Goal: Task Accomplishment & Management: Use online tool/utility

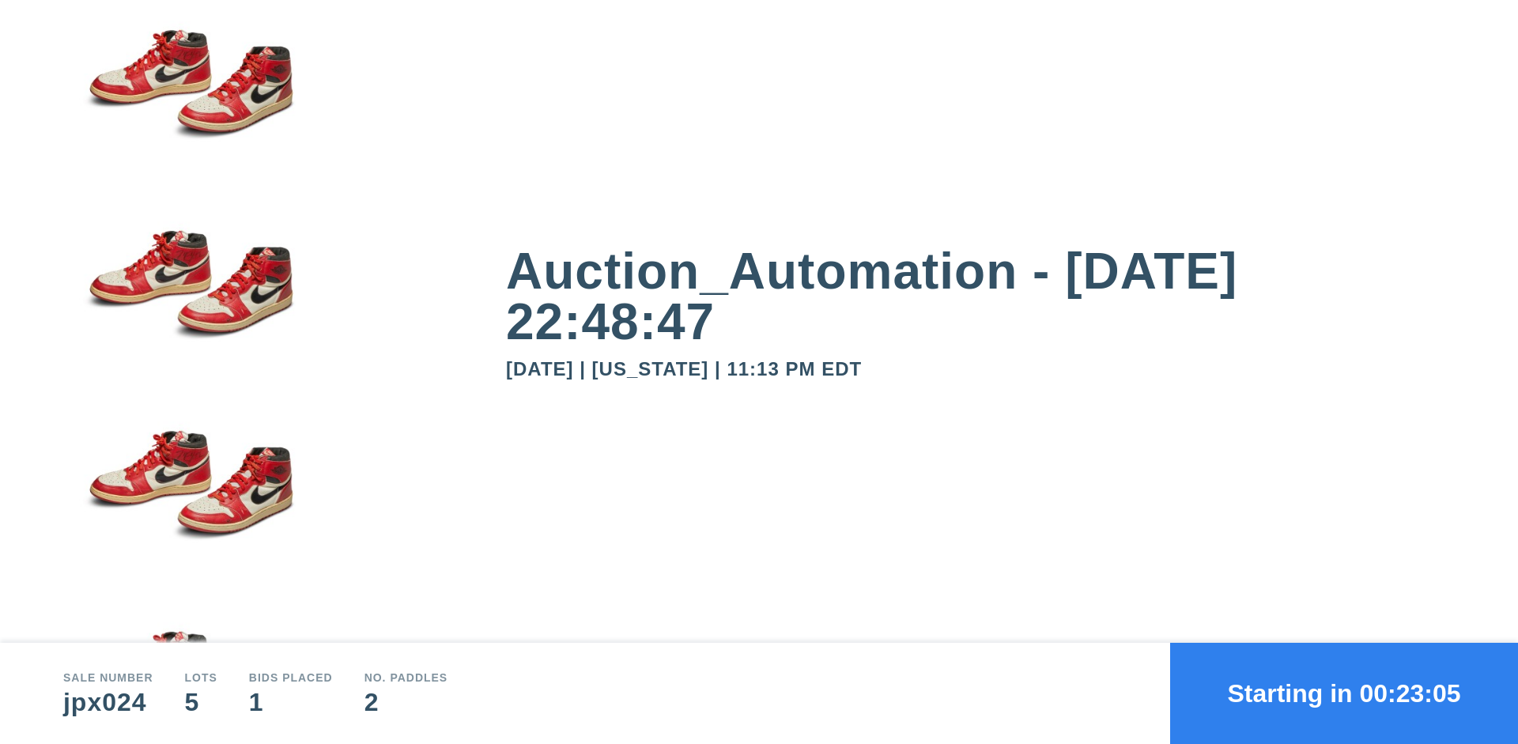
click at [1344, 693] on button "Starting in 00:23:05" at bounding box center [1344, 693] width 348 height 101
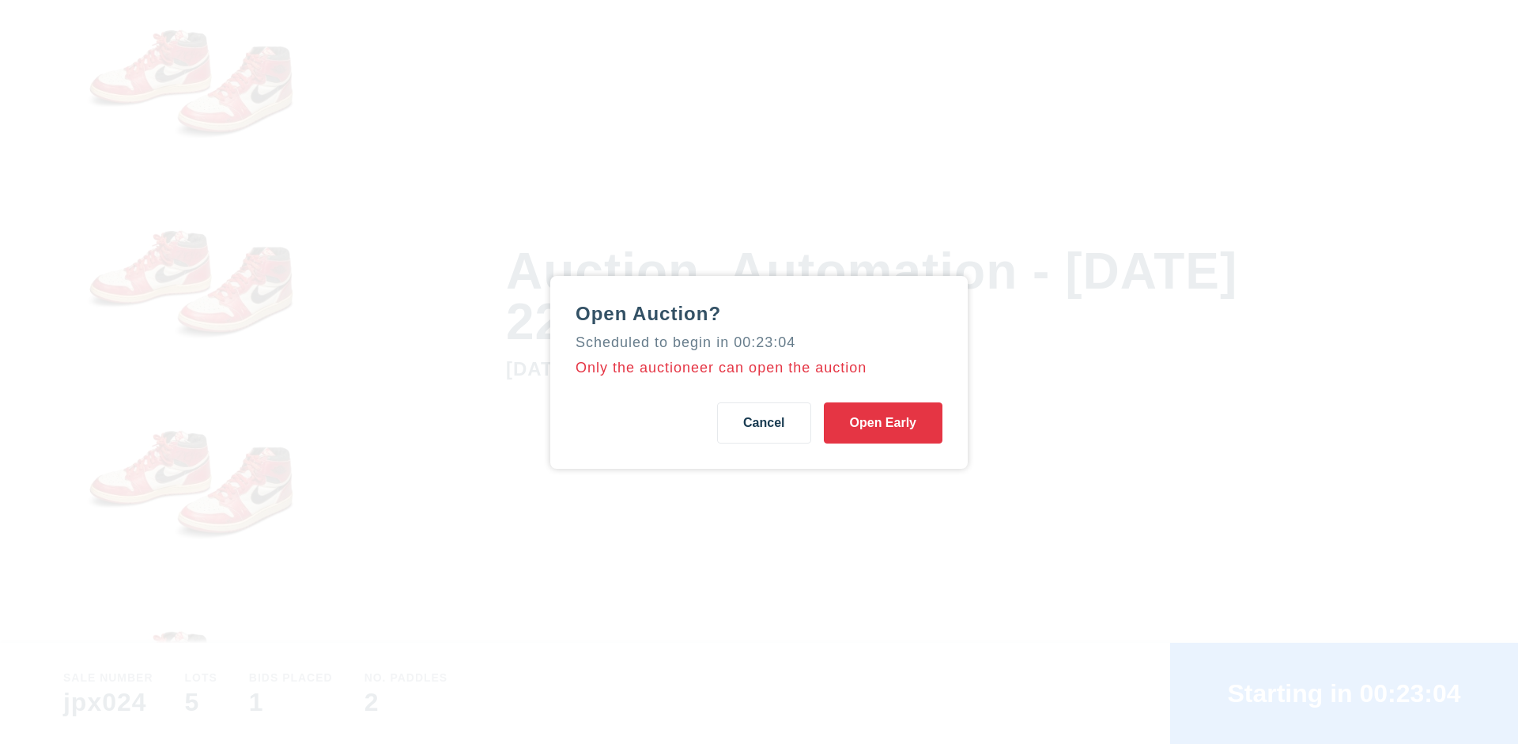
click at [883, 422] on button "Open Early" at bounding box center [883, 422] width 119 height 41
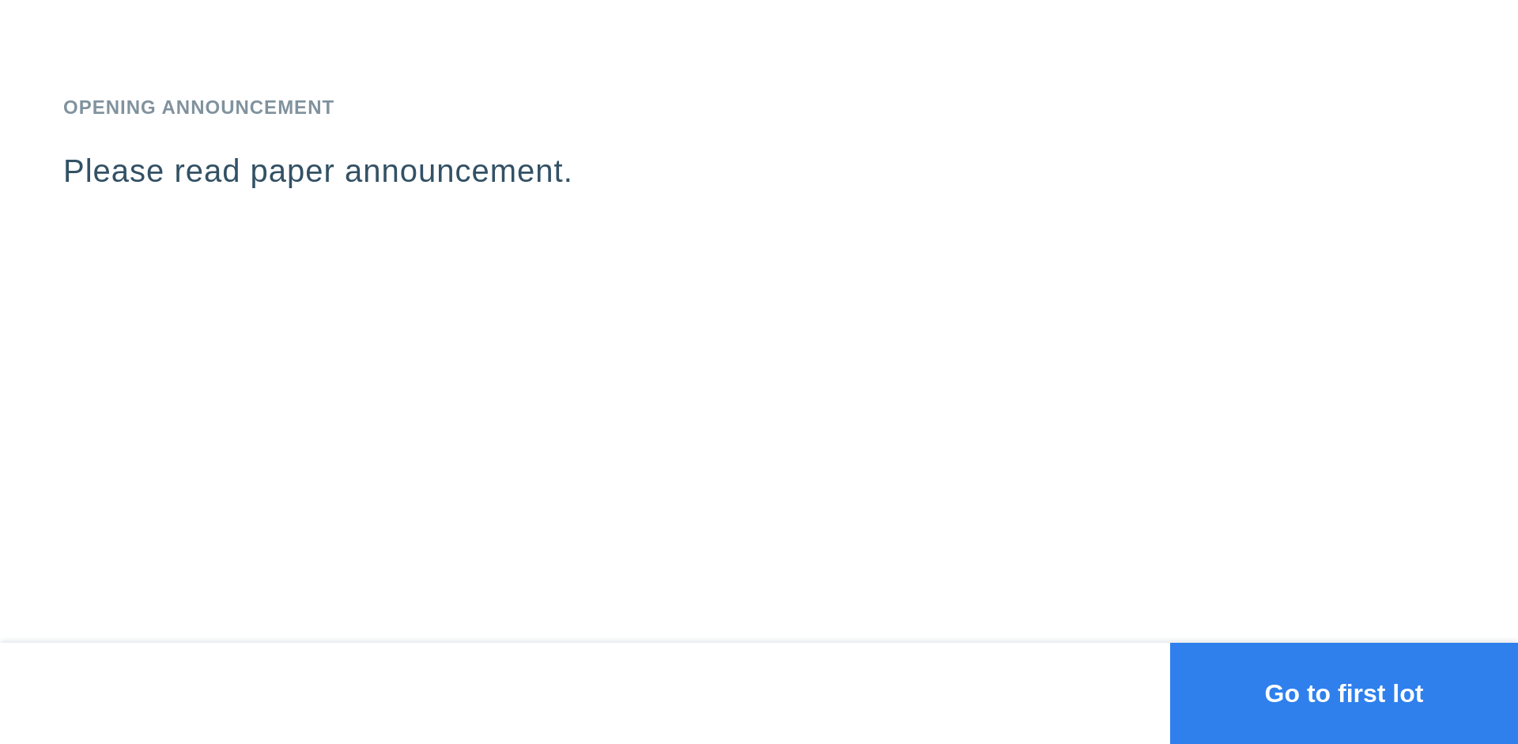
click at [1344, 693] on button "Go to first lot" at bounding box center [1344, 693] width 348 height 101
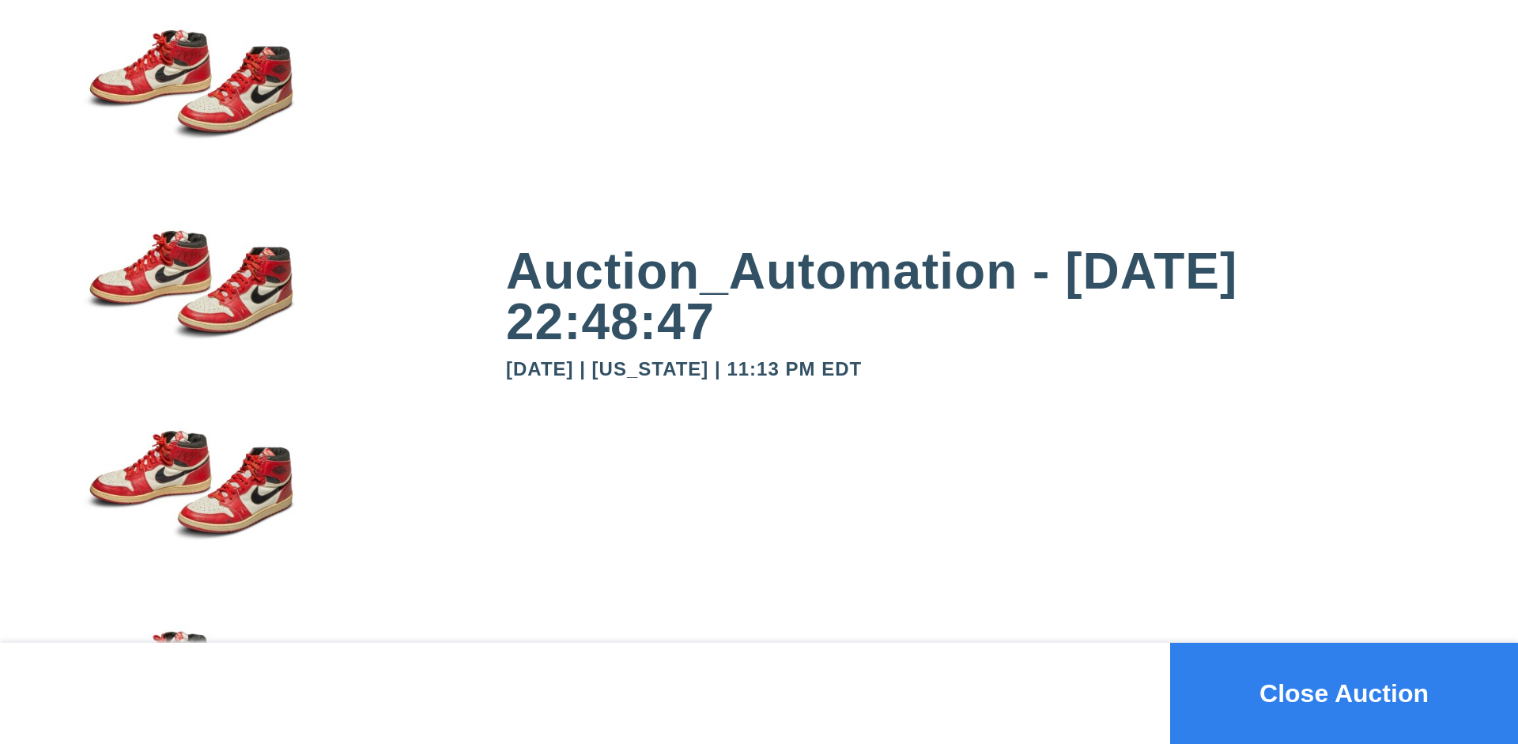
click at [1344, 693] on button "Close Auction" at bounding box center [1344, 693] width 348 height 101
